Goal: Transaction & Acquisition: Purchase product/service

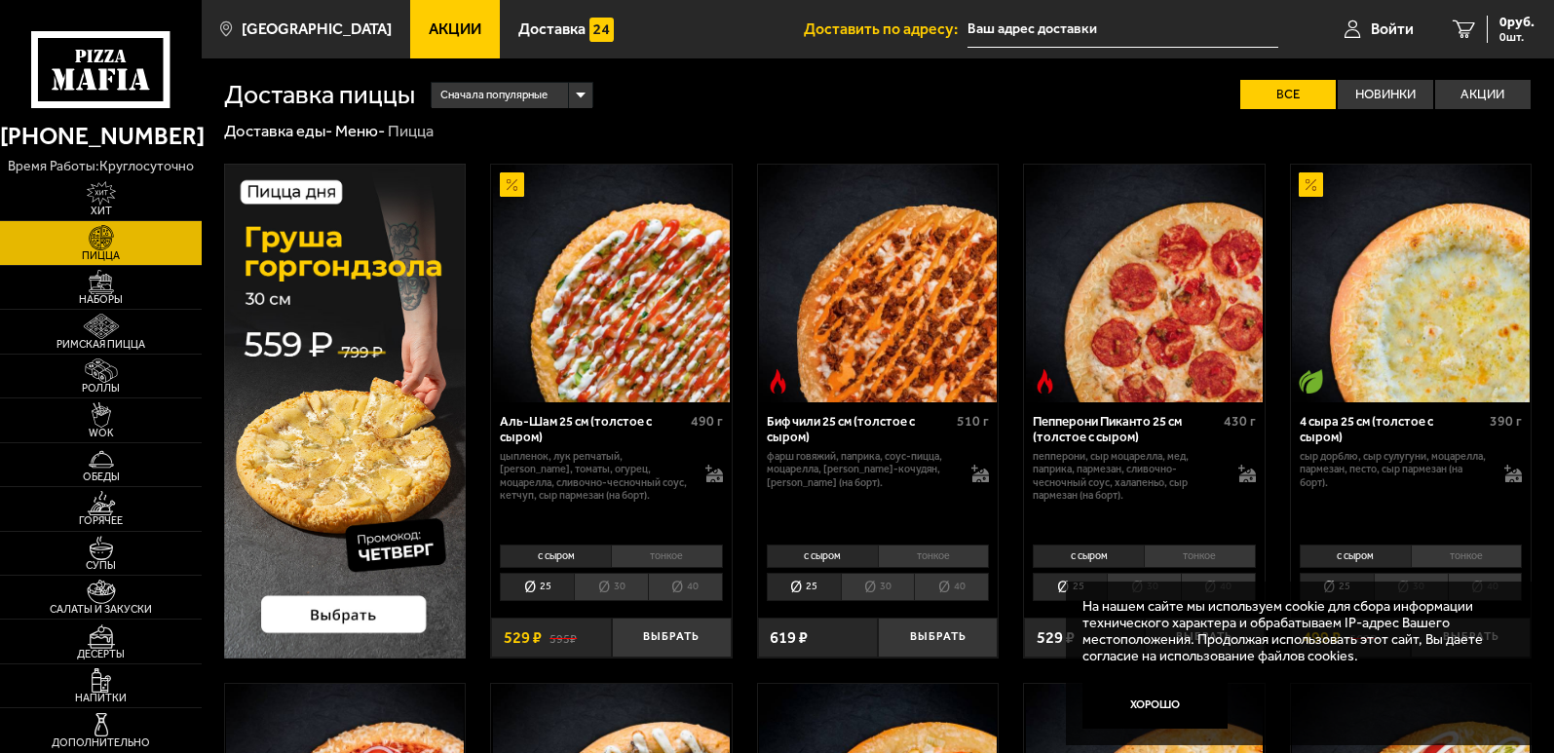
click at [119, 262] on link "Пицца" at bounding box center [101, 242] width 202 height 43
click at [121, 284] on img at bounding box center [101, 282] width 62 height 24
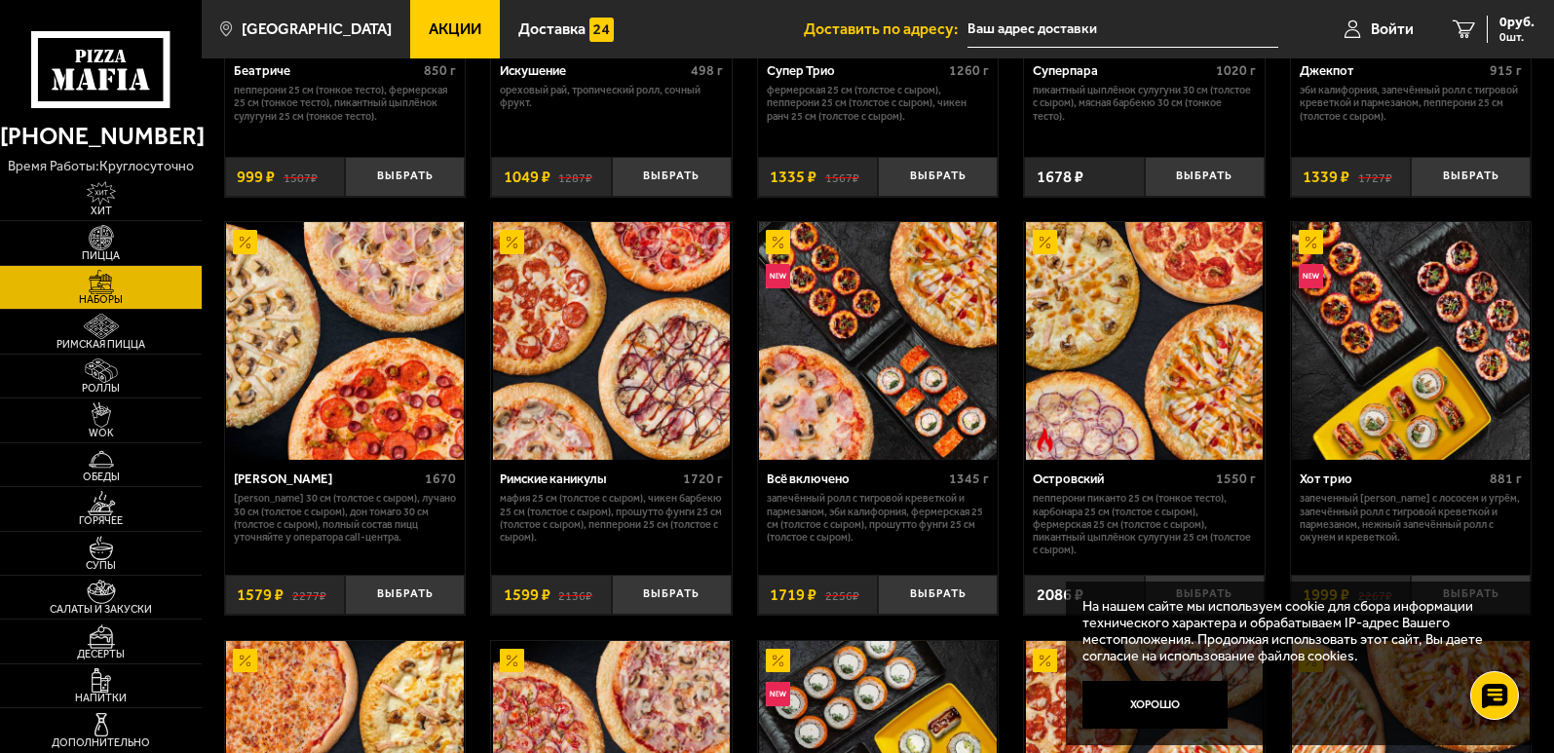
scroll to position [1169, 0]
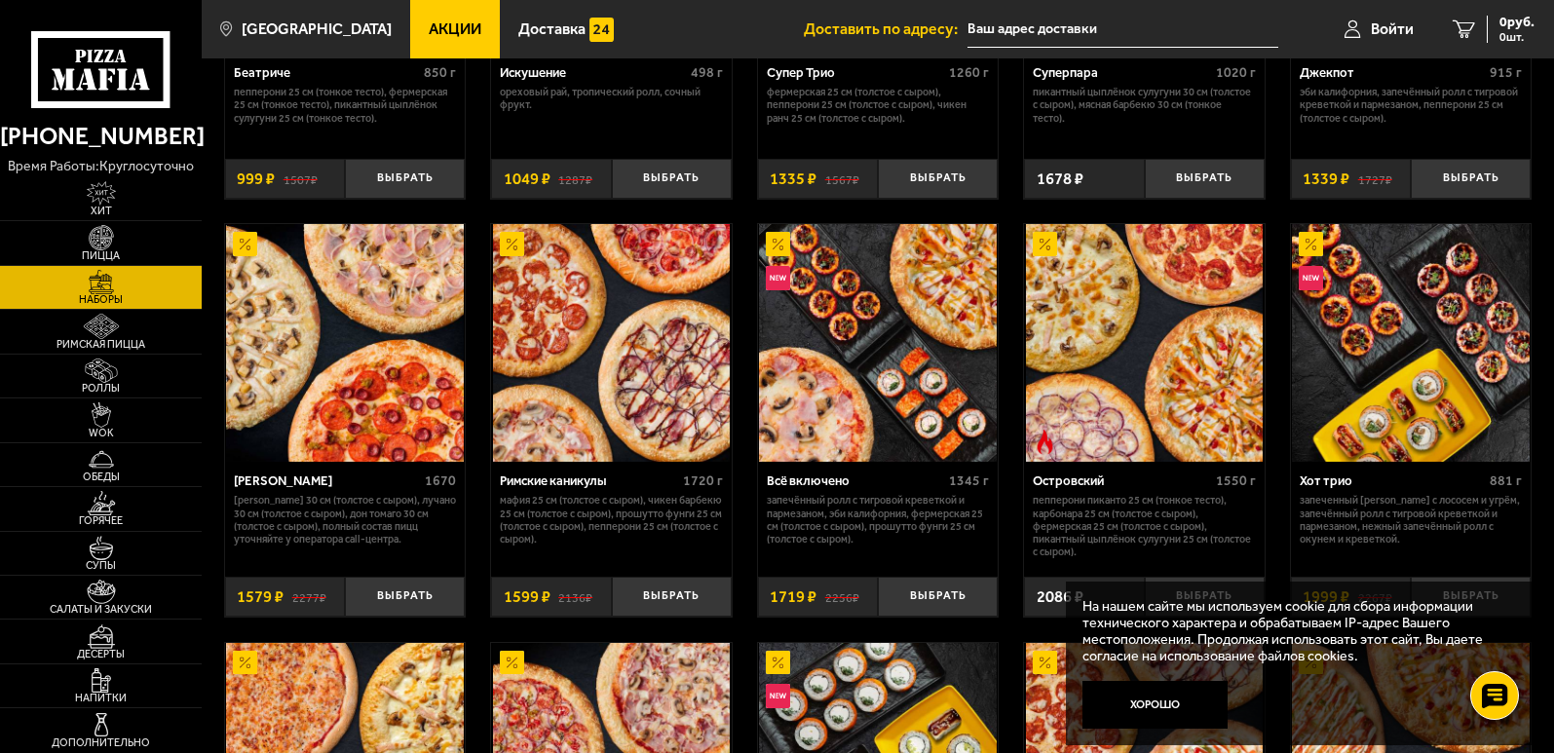
click at [386, 262] on img at bounding box center [344, 342] width 237 height 237
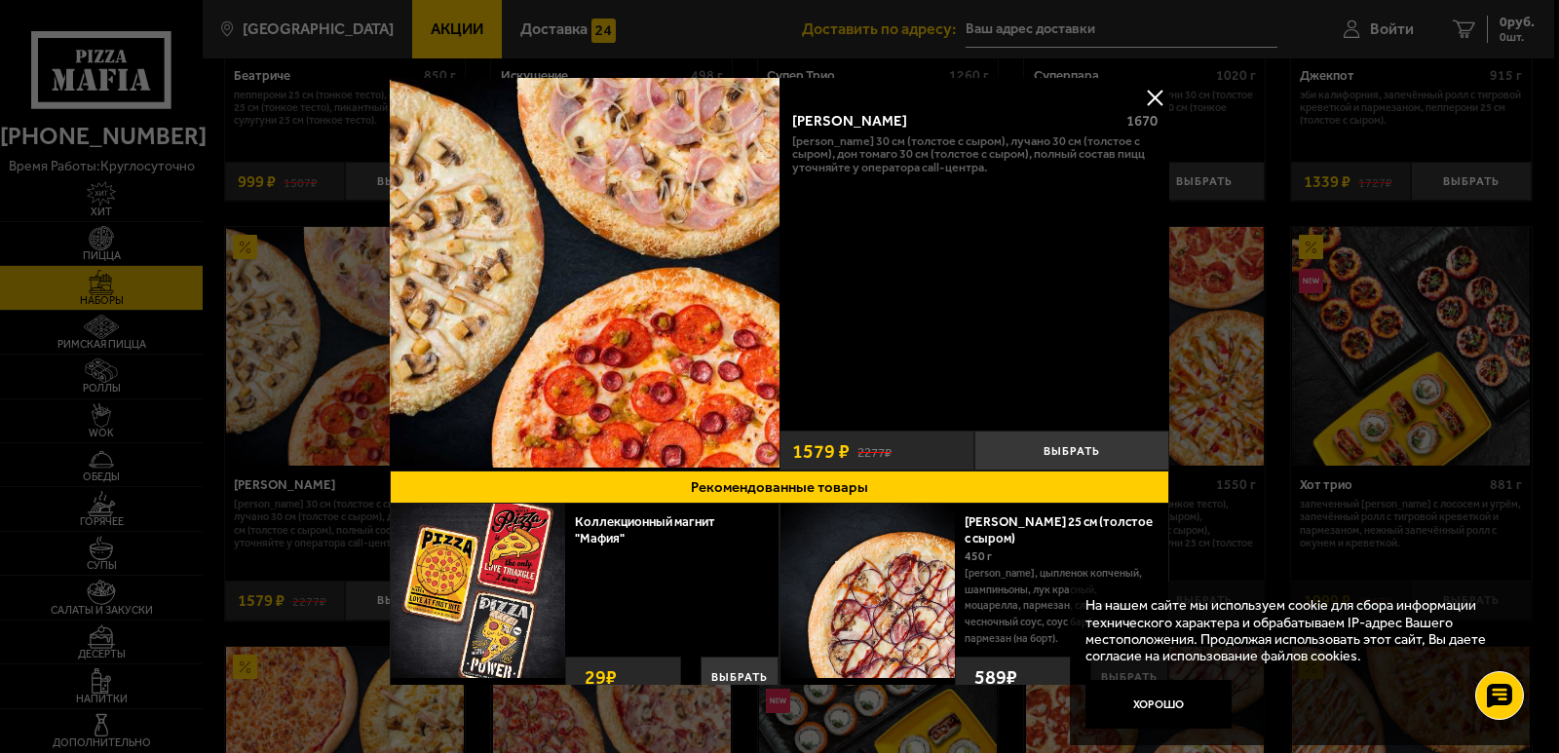
click at [464, 233] on img at bounding box center [585, 273] width 390 height 390
click at [608, 266] on img at bounding box center [585, 273] width 390 height 390
click at [1152, 87] on button at bounding box center [1154, 97] width 29 height 29
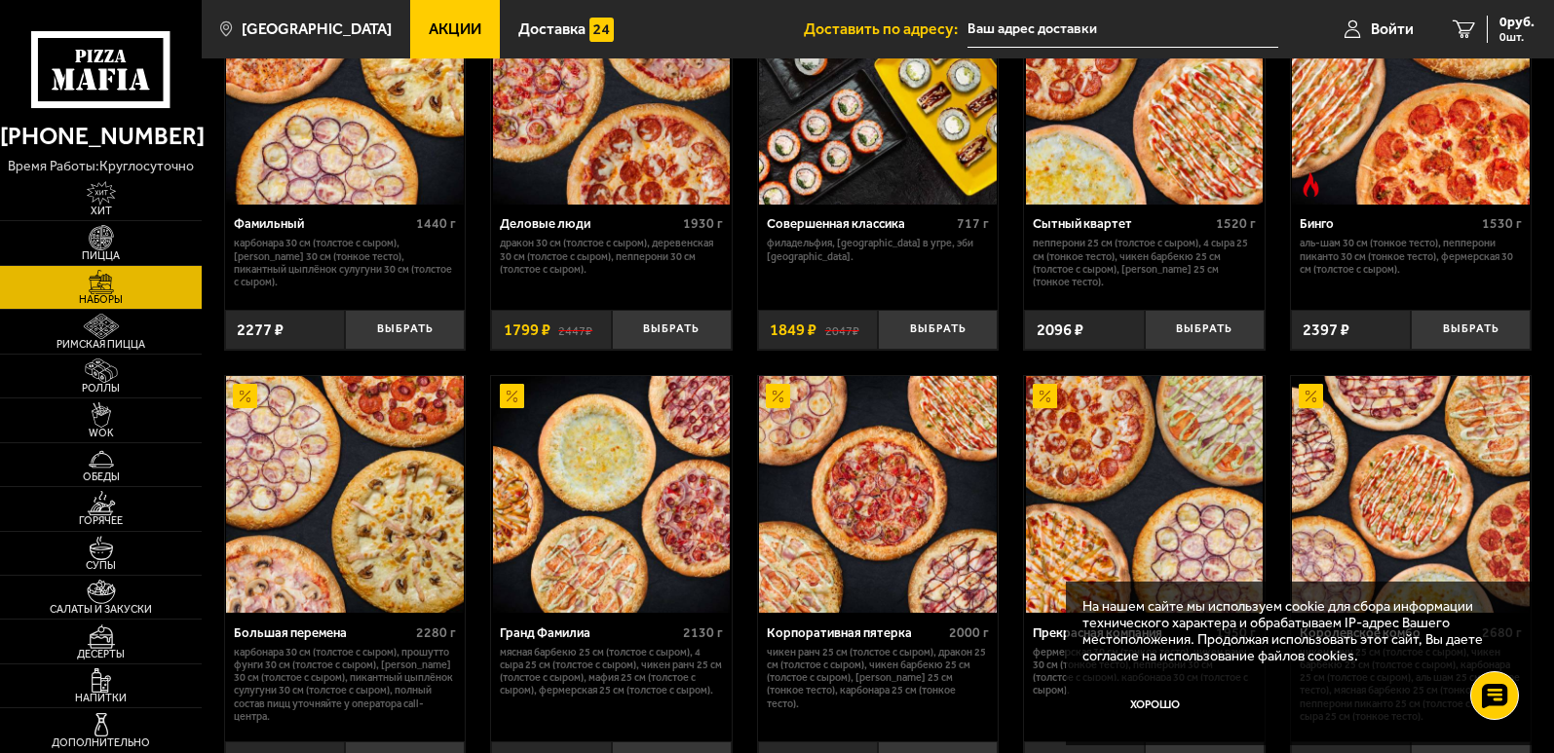
scroll to position [1753, 0]
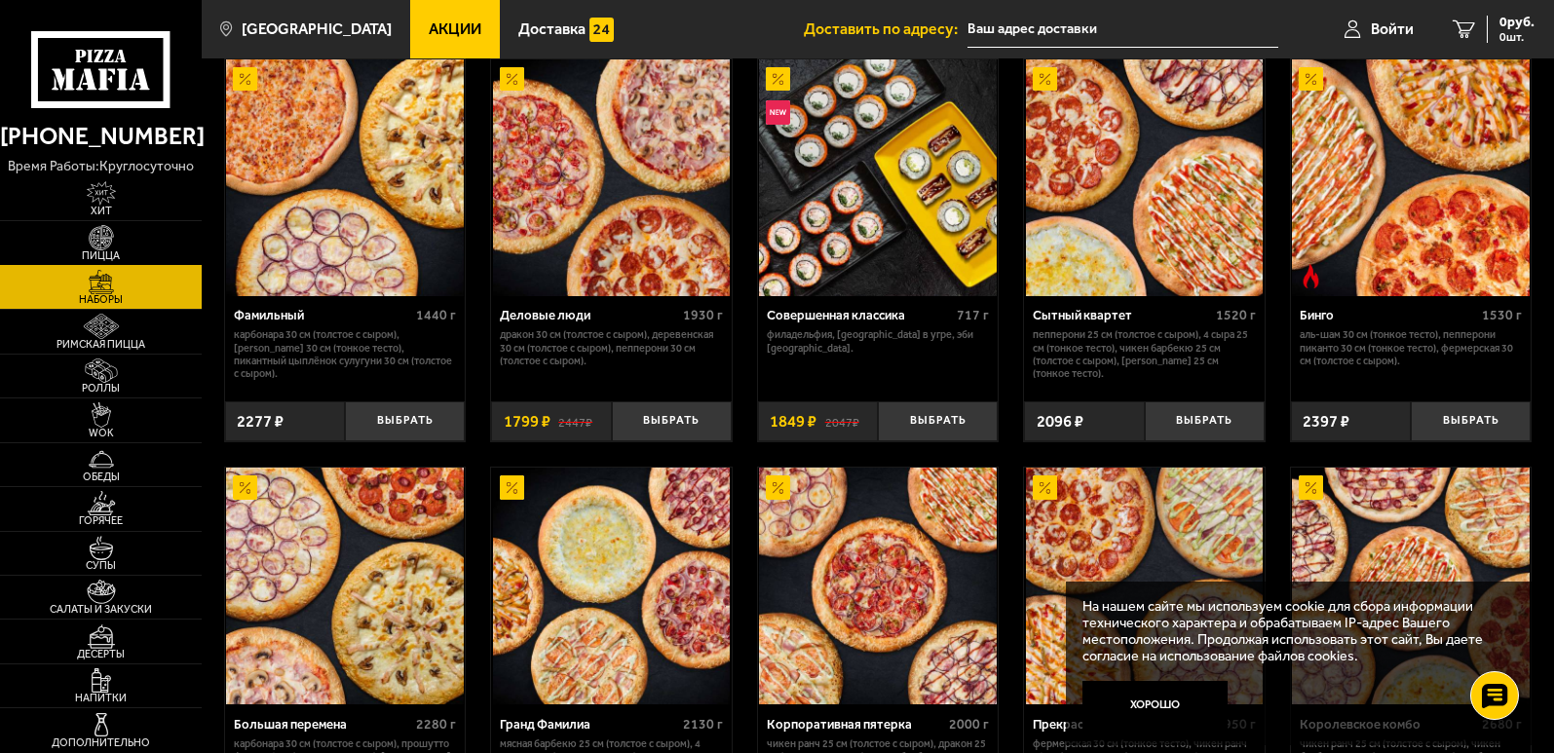
click at [103, 235] on img at bounding box center [101, 237] width 62 height 24
